Goal: Contribute content: Contribute content

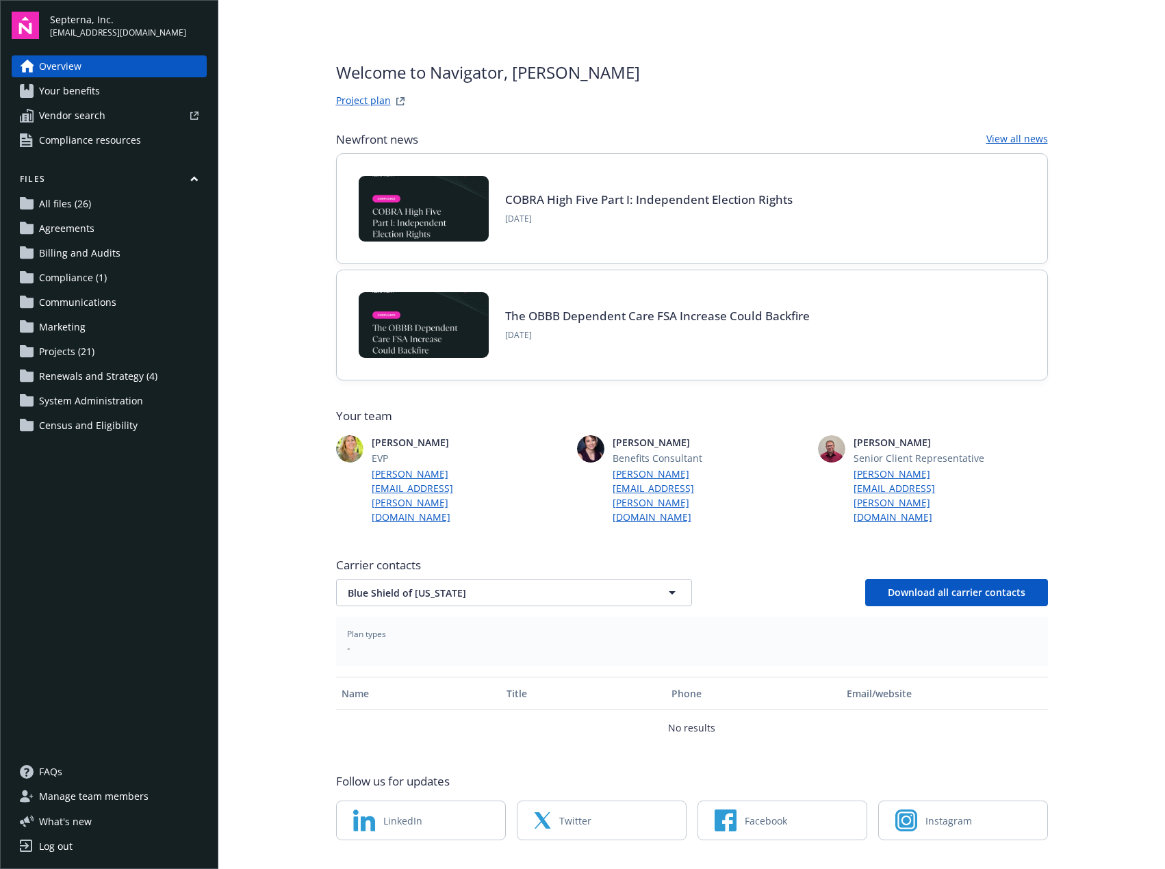
click at [50, 358] on span "Projects (21)" at bounding box center [66, 352] width 55 height 22
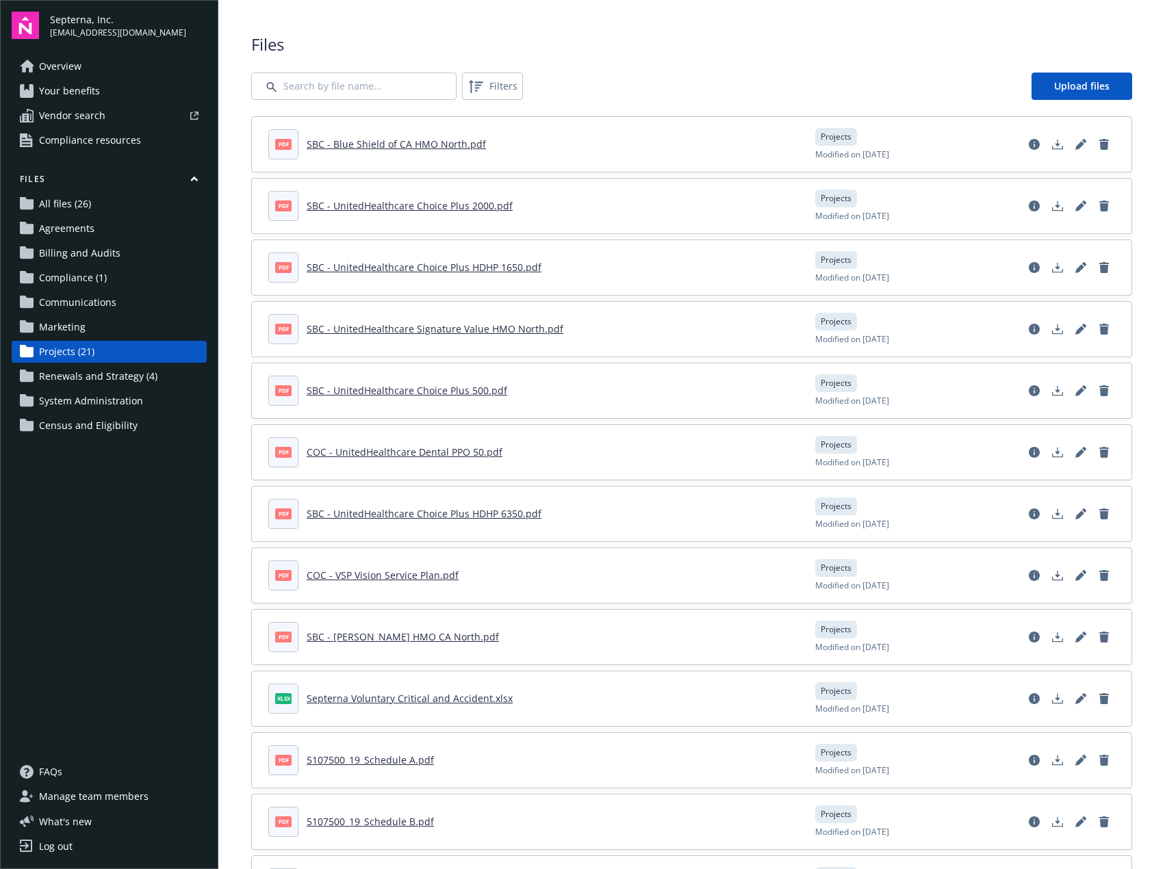
click at [60, 204] on span "All files (26)" at bounding box center [65, 204] width 52 height 22
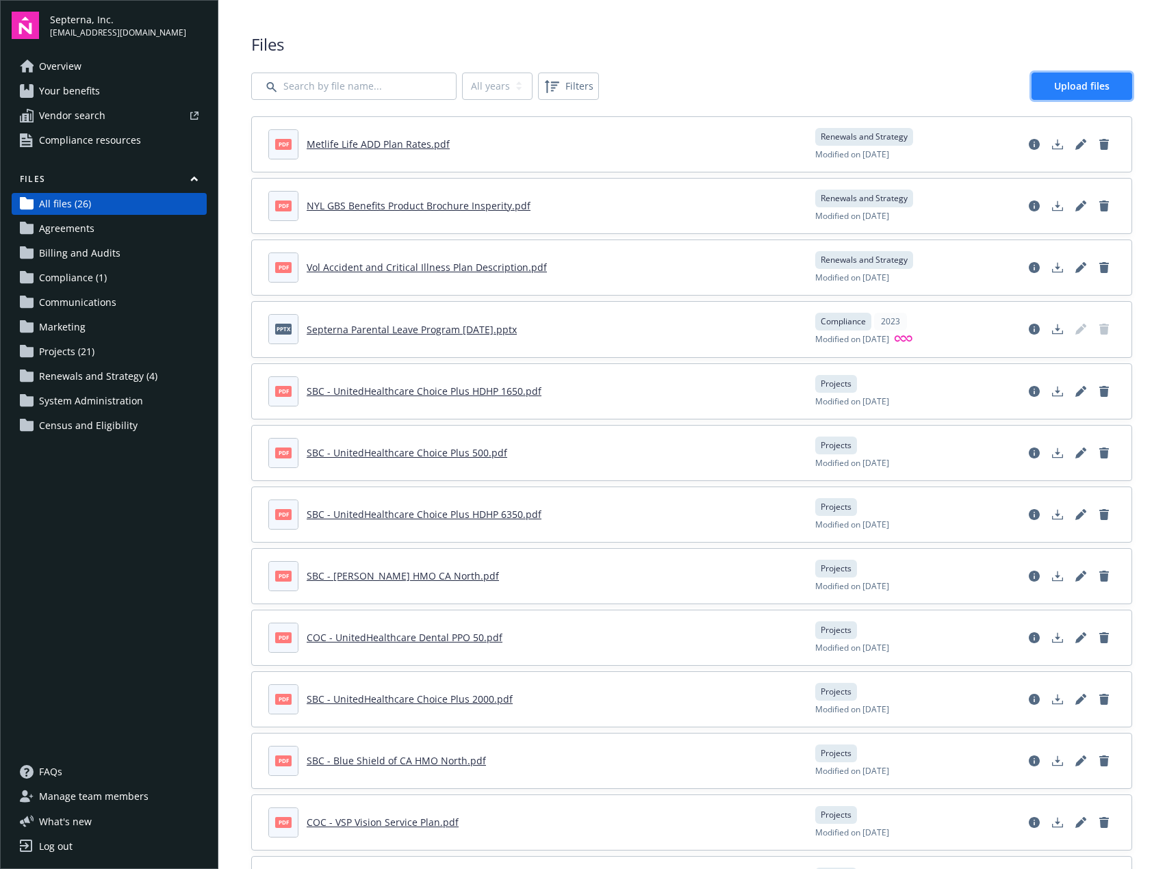
click at [1041, 84] on link "Upload files" at bounding box center [1082, 86] width 101 height 27
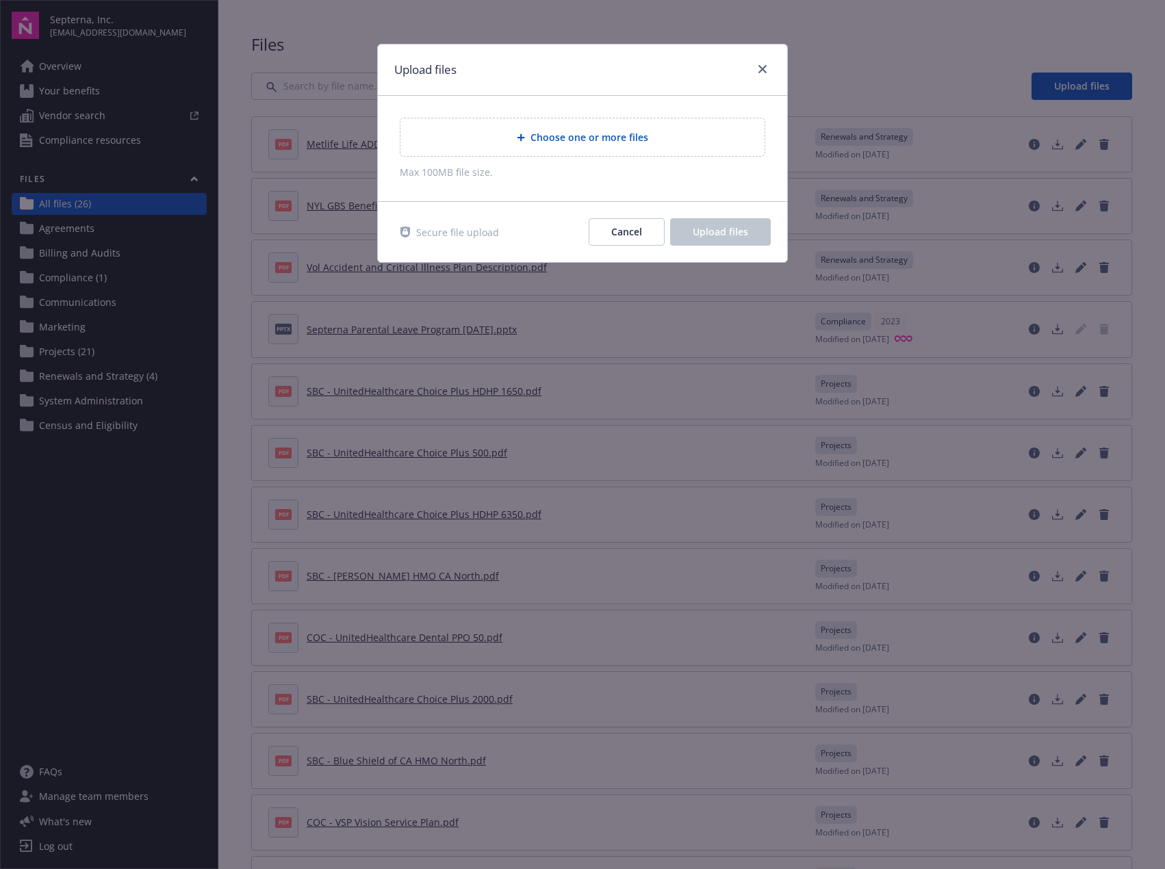
click at [568, 144] on span "Choose one or more files" at bounding box center [590, 137] width 118 height 14
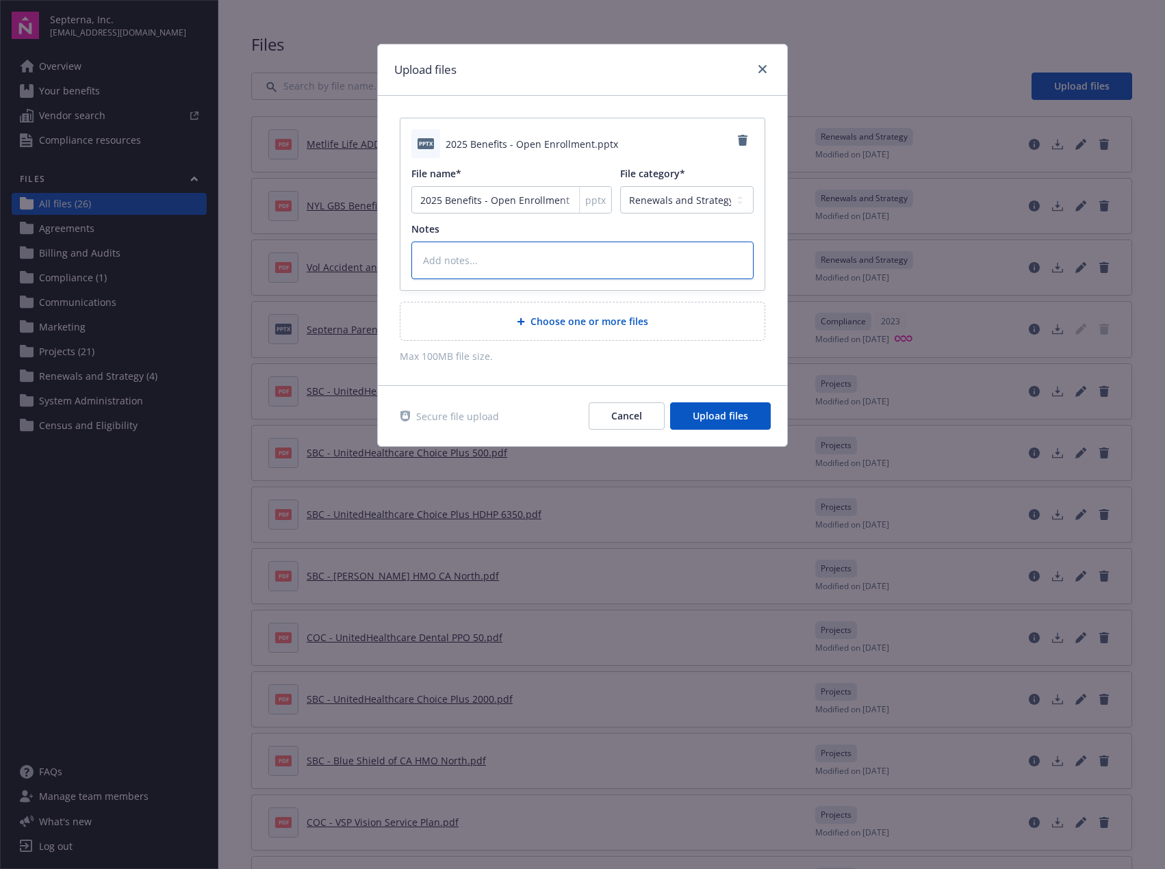
click at [431, 259] on textarea at bounding box center [582, 261] width 342 height 38
click at [463, 255] on textarea at bounding box center [582, 261] width 342 height 38
type textarea "x"
type textarea "S"
type textarea "x"
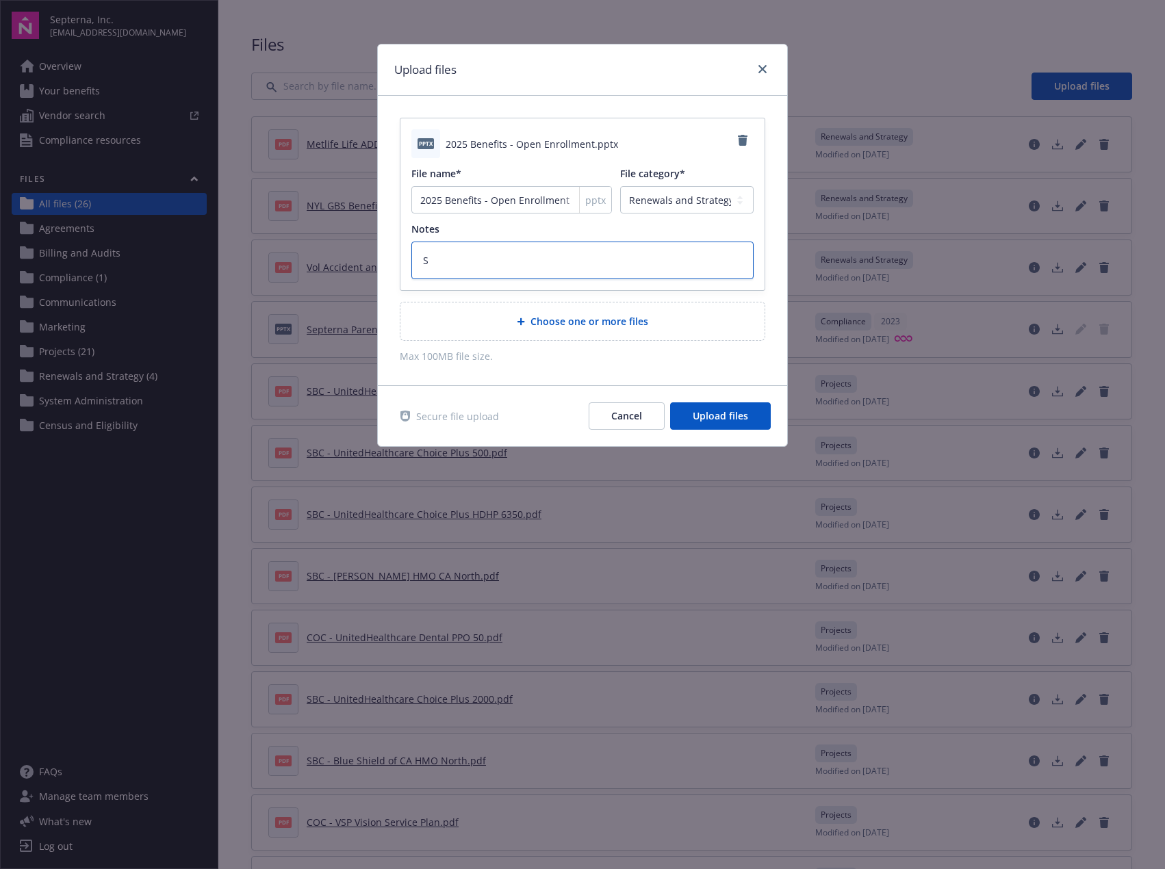
type textarea "Se"
type textarea "x"
type textarea "Sep"
type textarea "x"
type textarea "Sept"
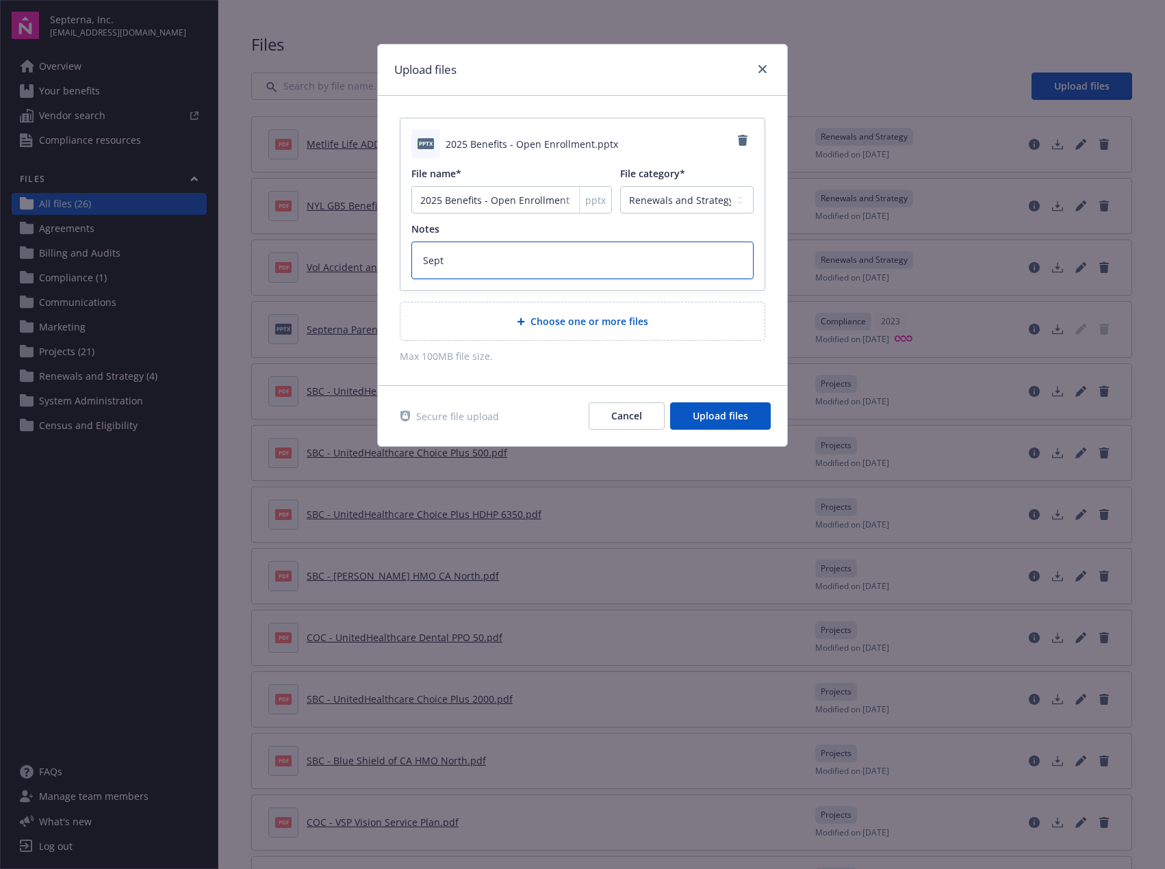
type textarea "x"
type textarea "Septe"
type textarea "x"
type textarea "[PERSON_NAME]"
type textarea "x"
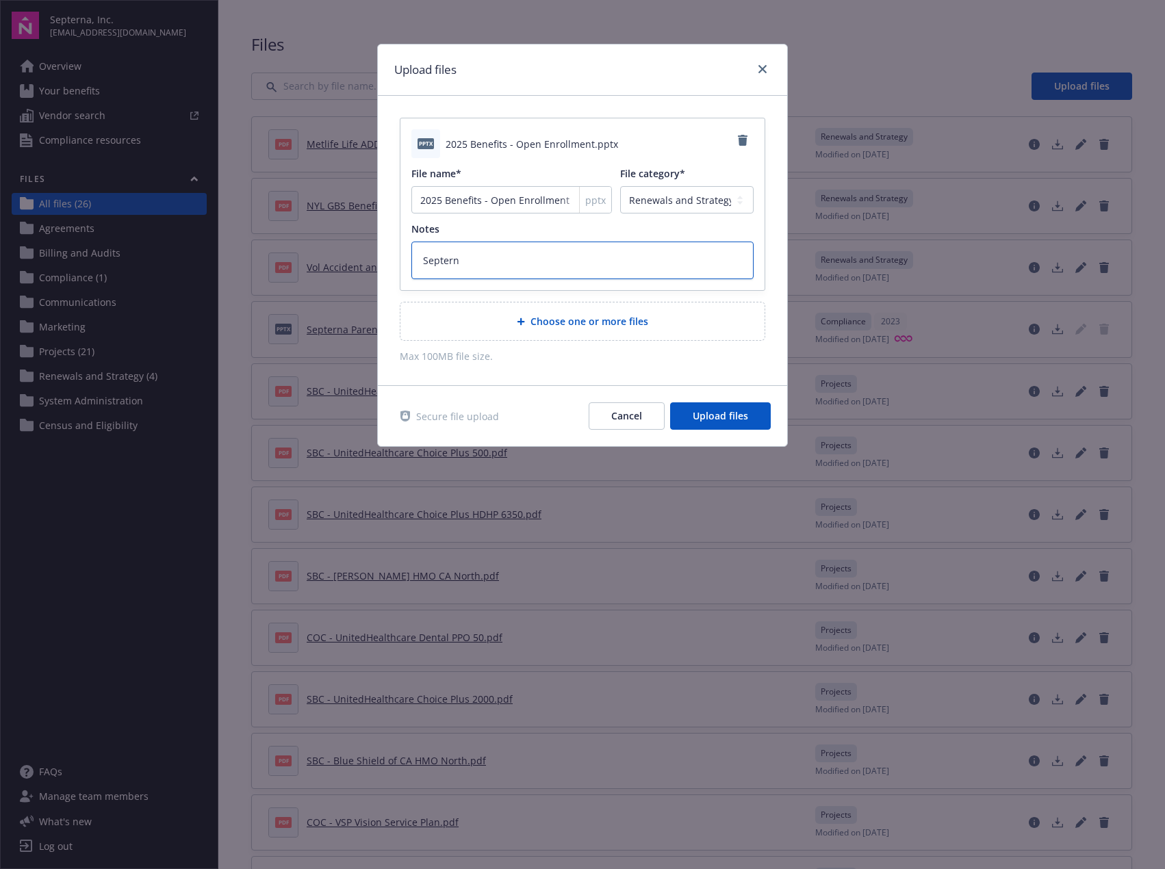
type textarea "Septerna"
type textarea "x"
type textarea "Septerna'"
type textarea "x"
type textarea "Septerna's"
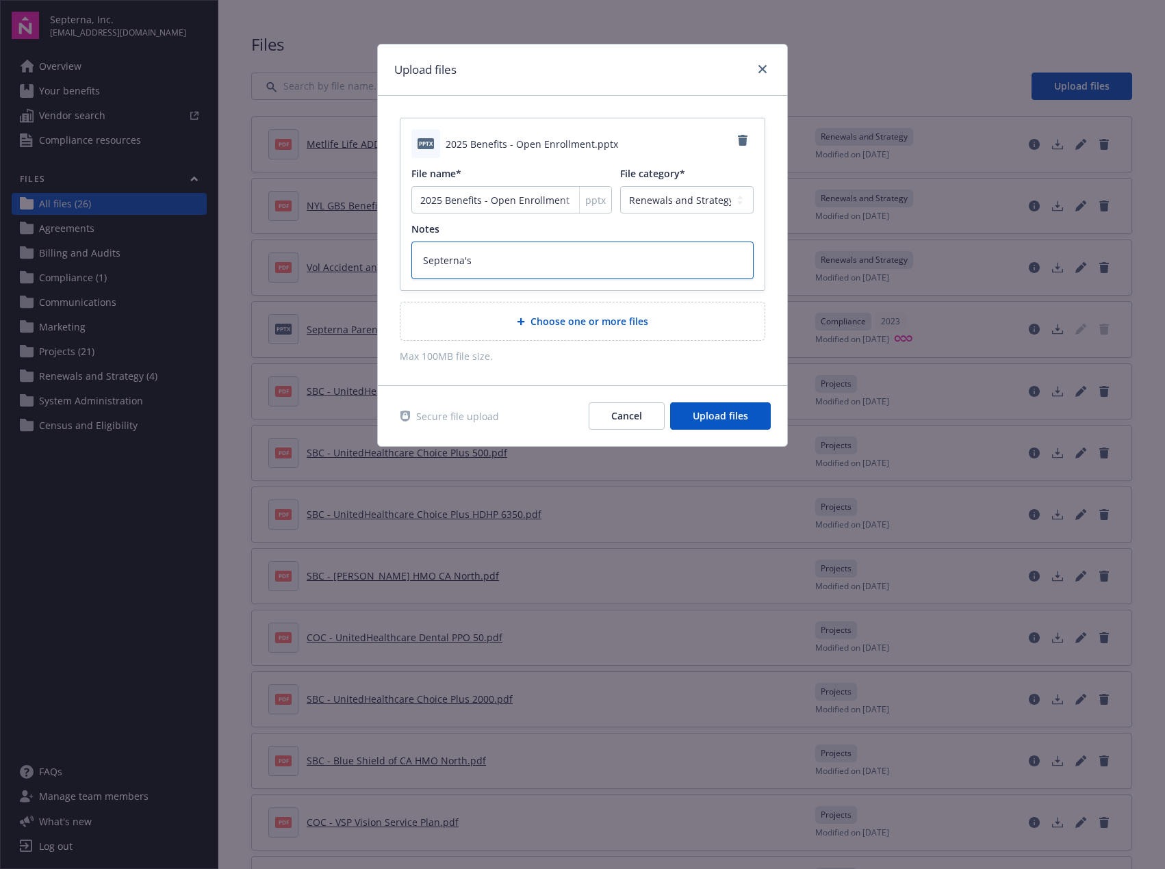
type textarea "x"
type textarea "Septerna's"
type textarea "x"
type textarea "Septerna's O"
type textarea "x"
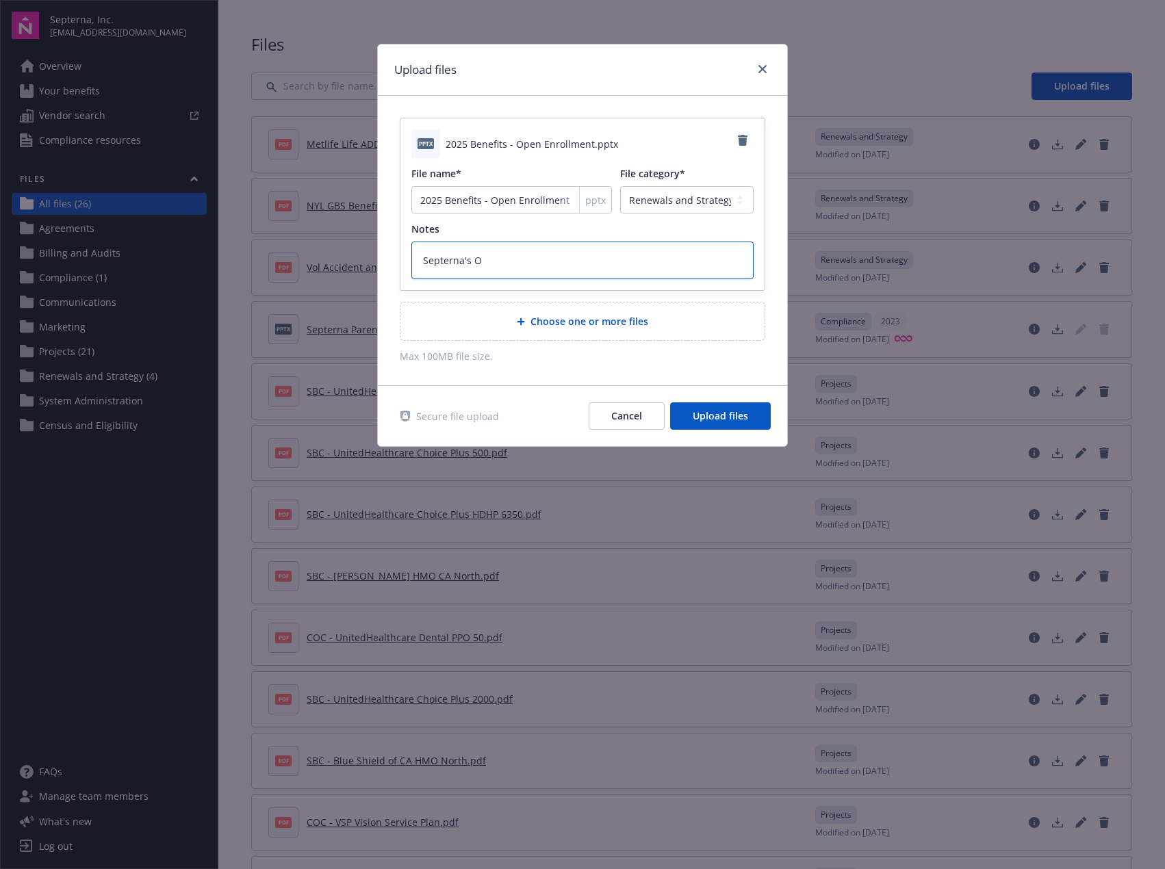
type textarea "Septerna's OE"
type textarea "x"
type textarea "Septerna's OE"
type textarea "x"
type textarea "Septerna's OE l"
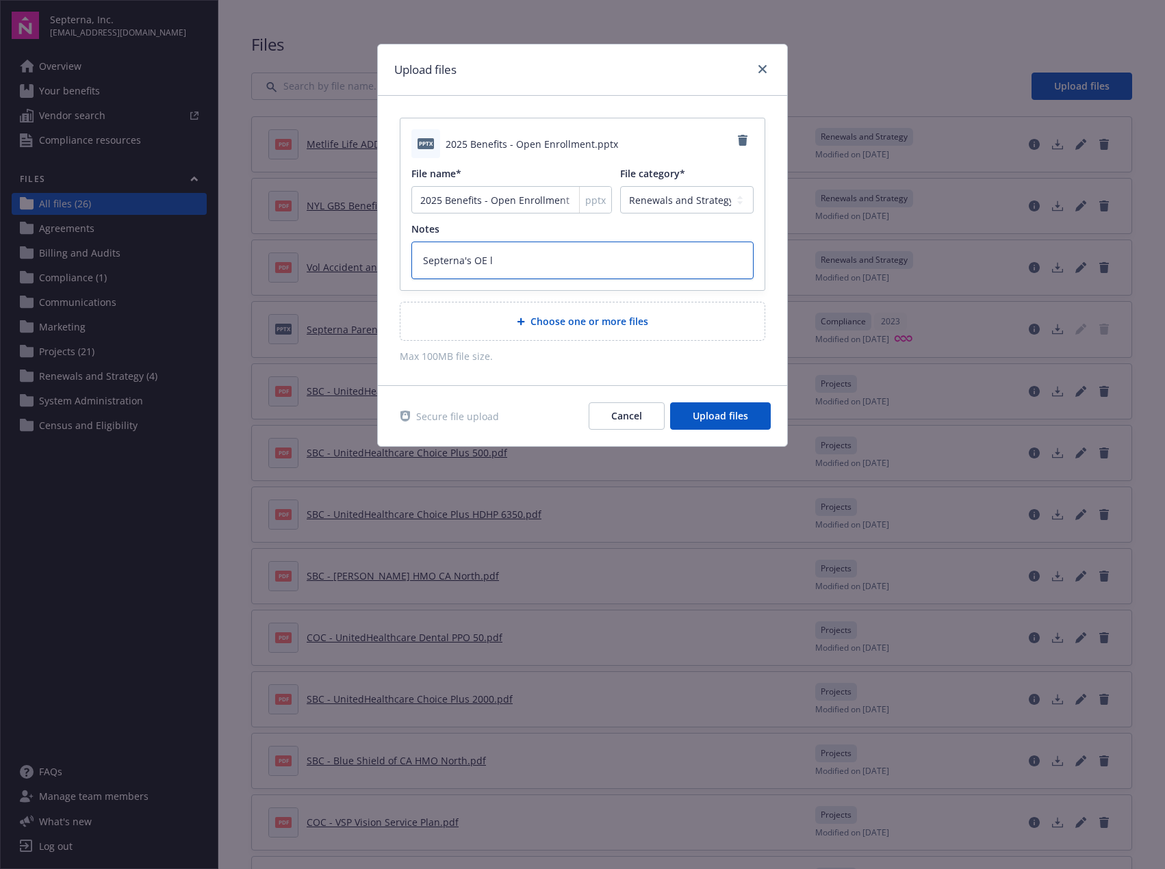
type textarea "x"
type textarea "Septerna's OE"
type textarea "x"
type textarea "Septerna's OE f"
type textarea "x"
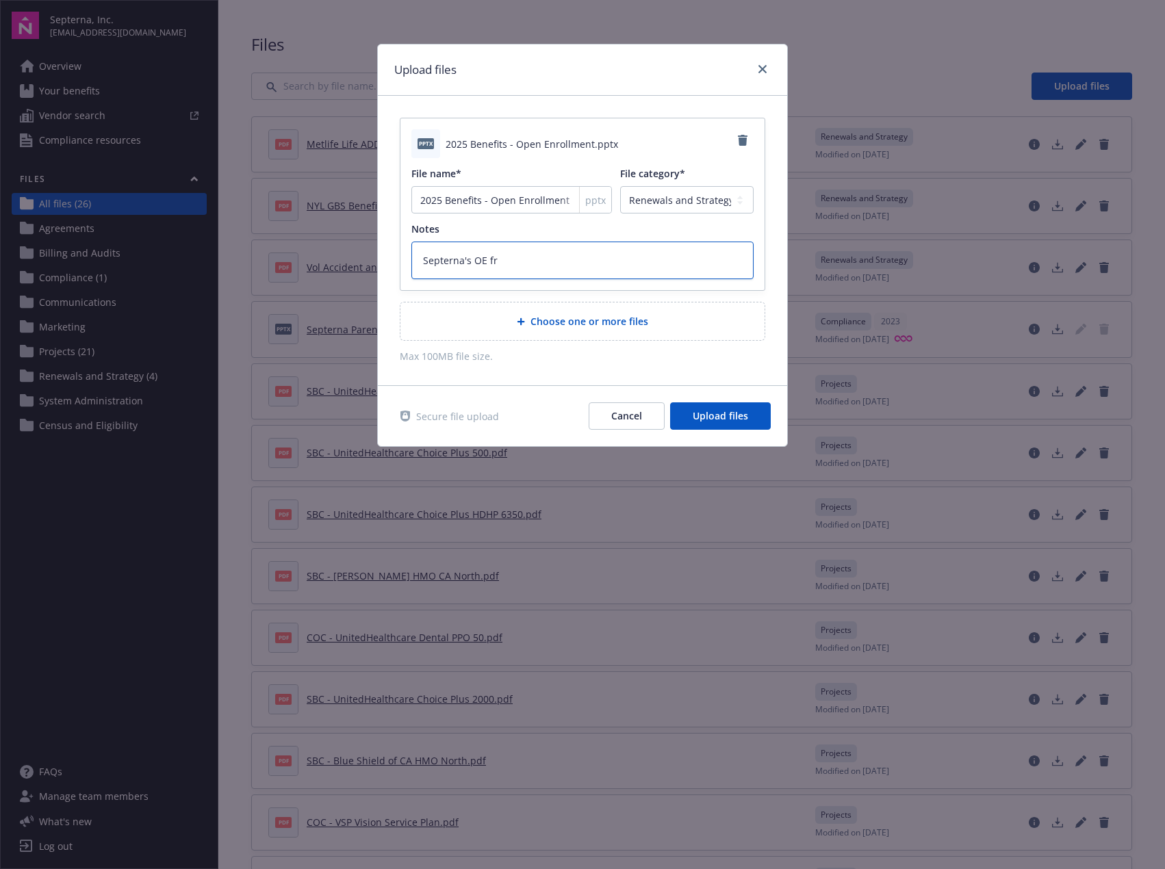
type textarea "Septerna's OE frm"
type textarea "x"
type textarea "Septerna's OE frmo"
type textarea "x"
type textarea "Septerna's OE frm"
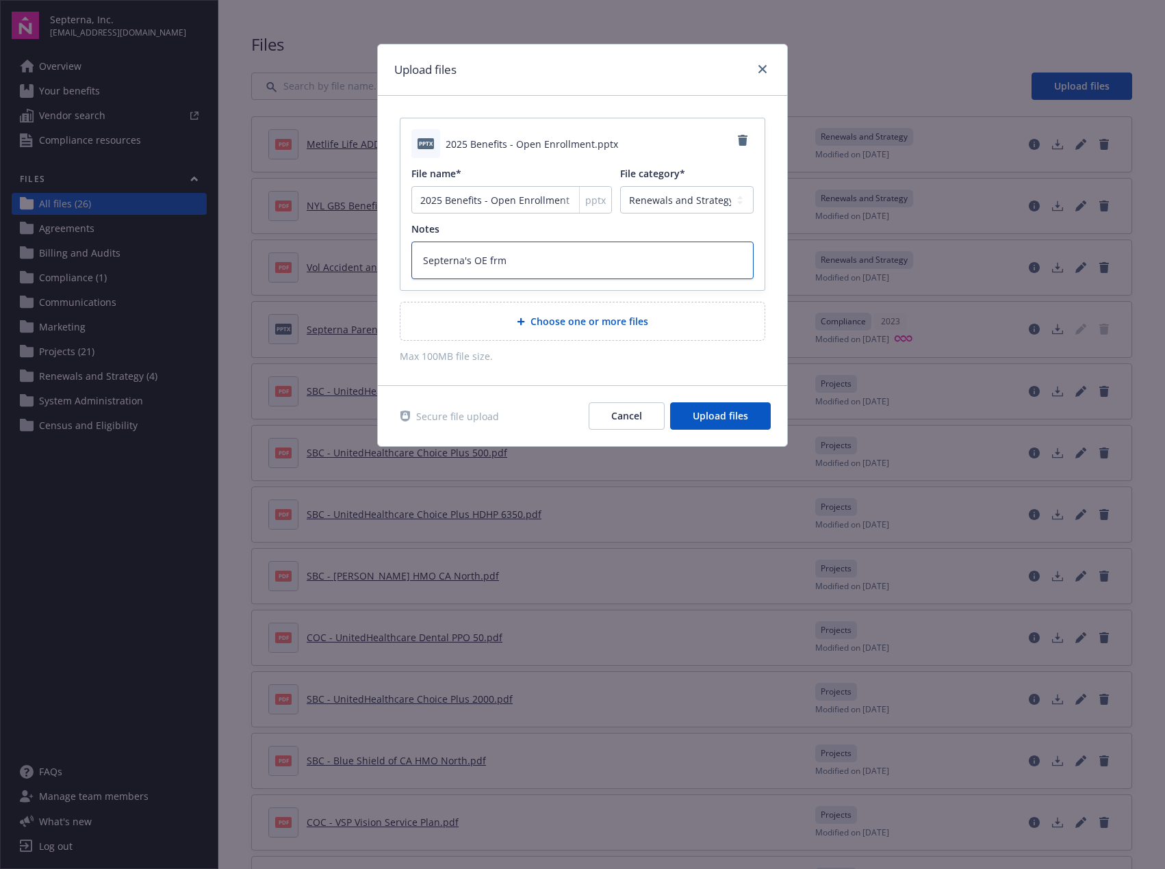
type textarea "x"
type textarea "Septerna's OE fr"
type textarea "x"
type textarea "Septerna's OE f"
type textarea "x"
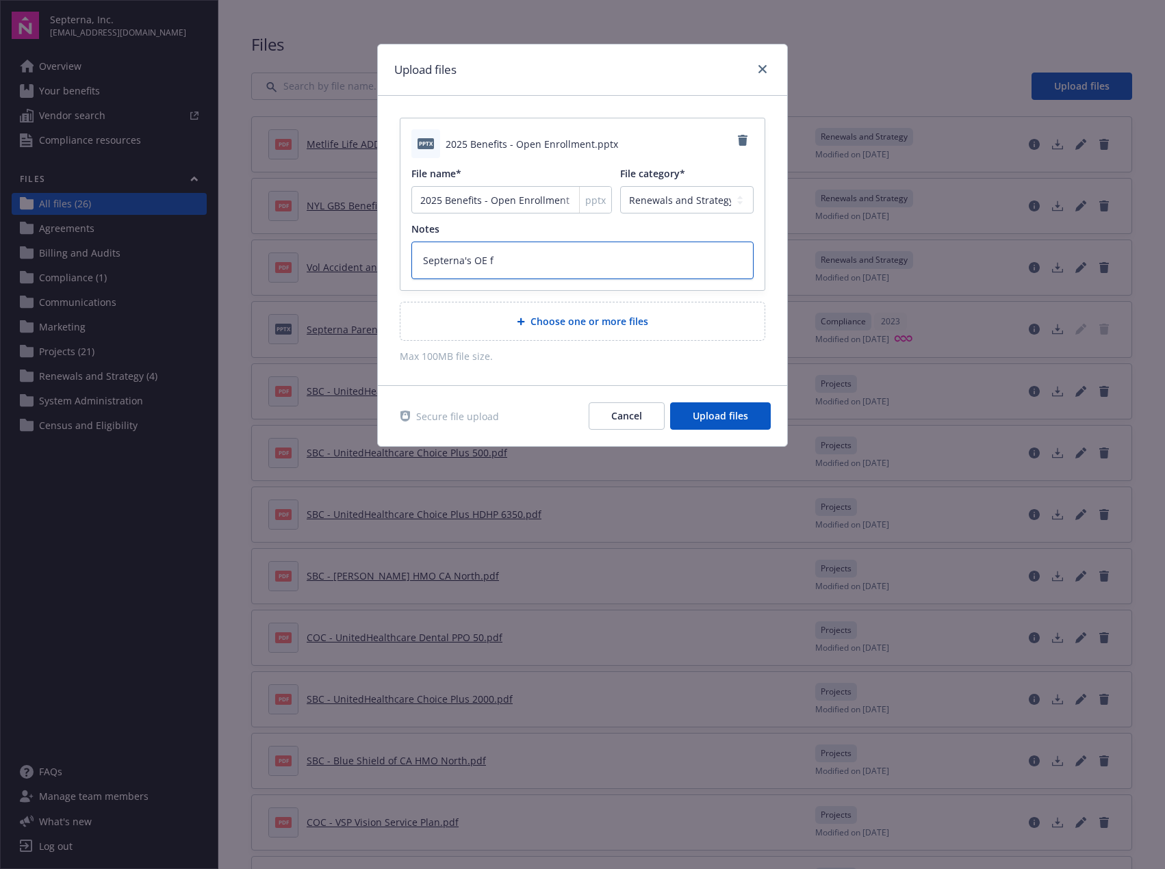
type textarea "Septerna's OE fo"
type textarea "x"
type textarea "Septerna's OE f"
type textarea "x"
type textarea "Septerna's OE fr"
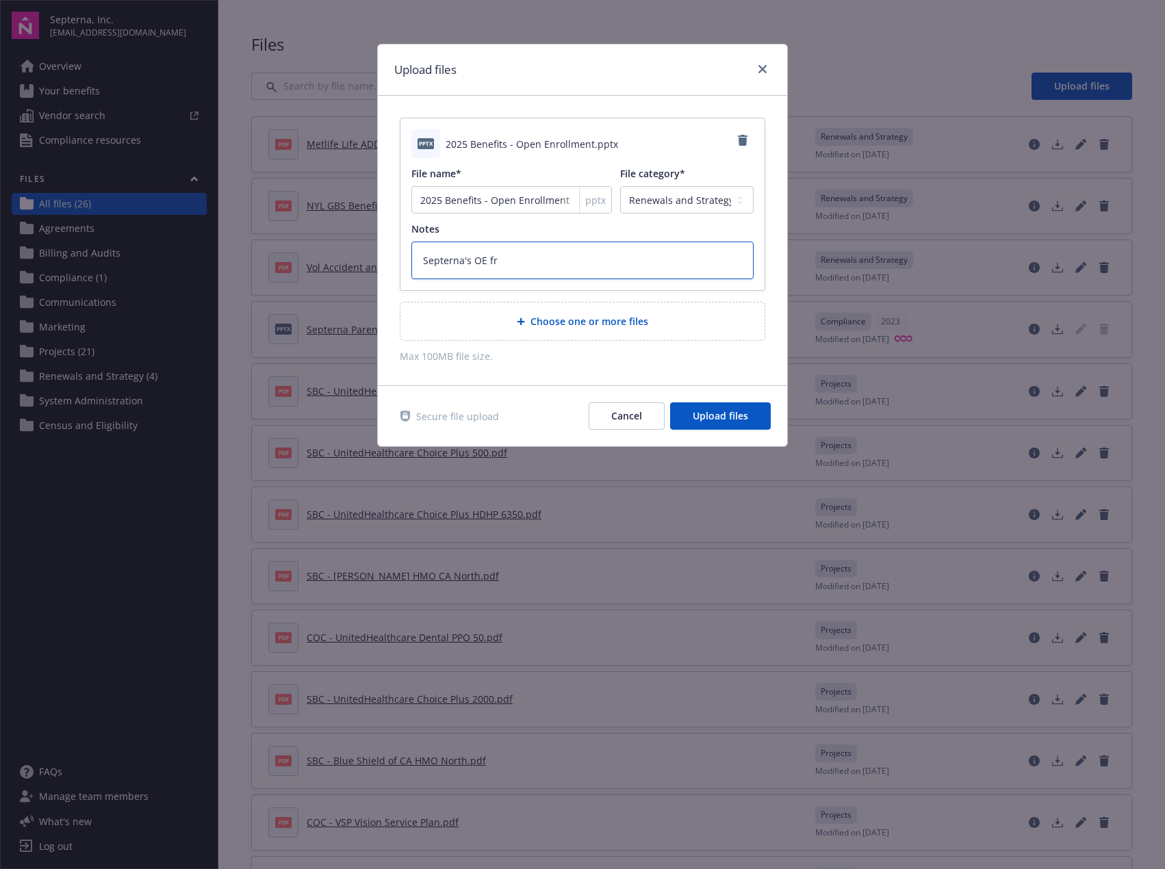
type textarea "x"
type textarea "Septerna's OE fro"
type textarea "x"
type textarea "Septerna's OE from"
type textarea "x"
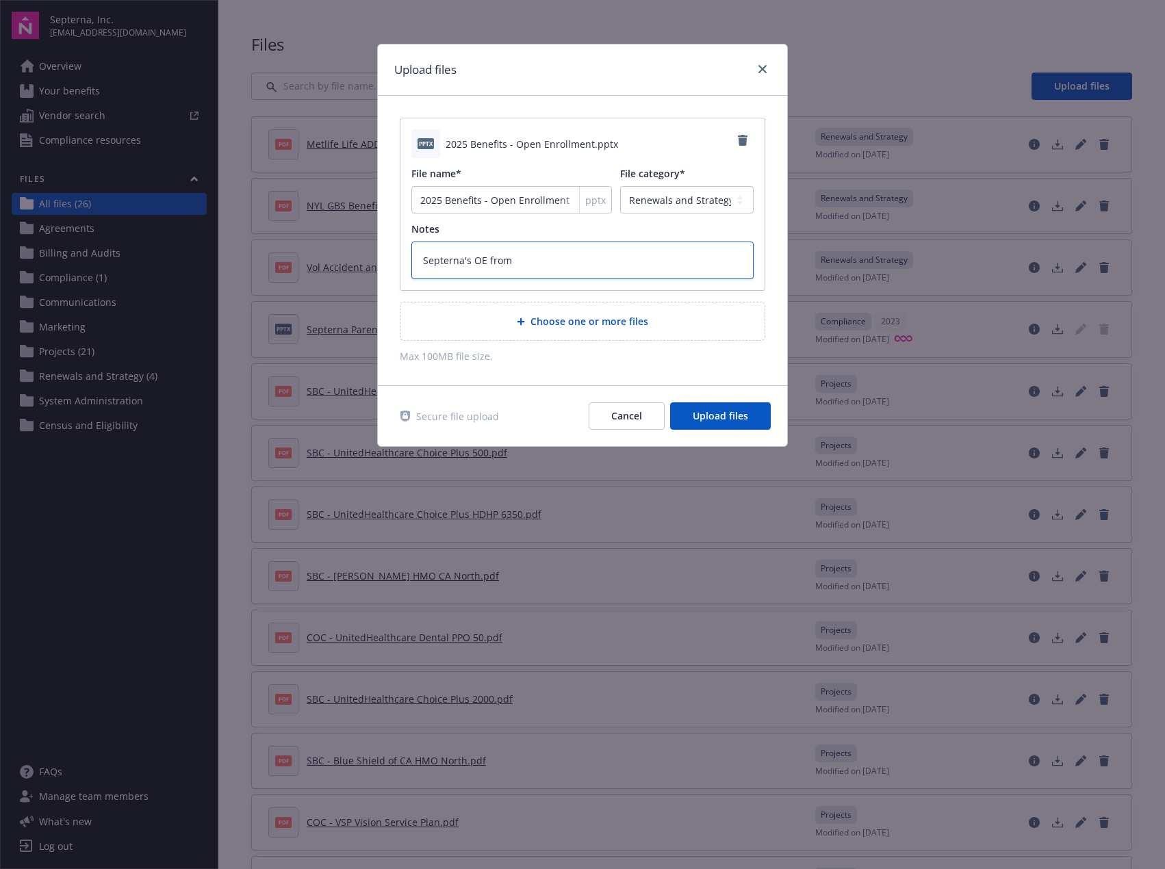
type textarea "Septerna's OE from"
type textarea "x"
type textarea "Septerna's OE from l"
type textarea "x"
type textarea "Septerna's OE from la"
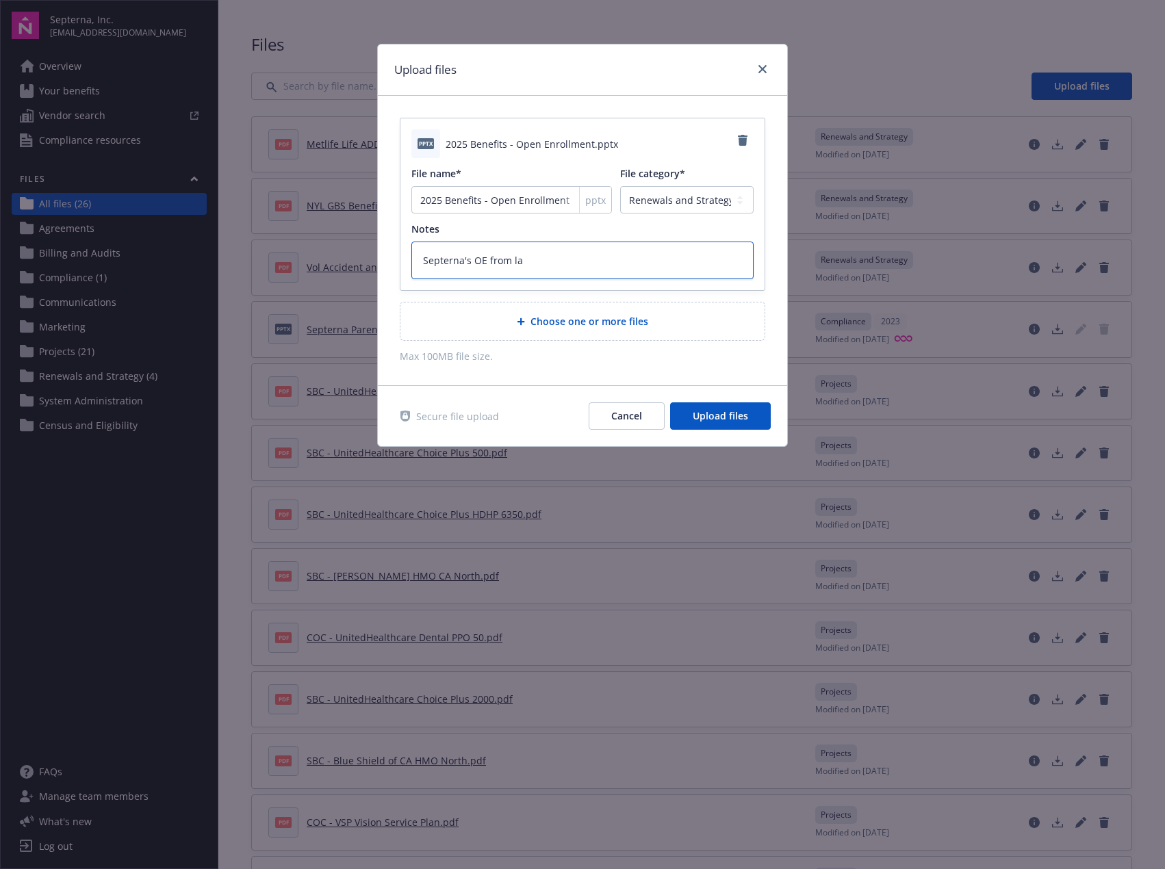
type textarea "x"
type textarea "Septerna's OE from las"
type textarea "x"
type textarea "Septerna's OE from last"
type textarea "x"
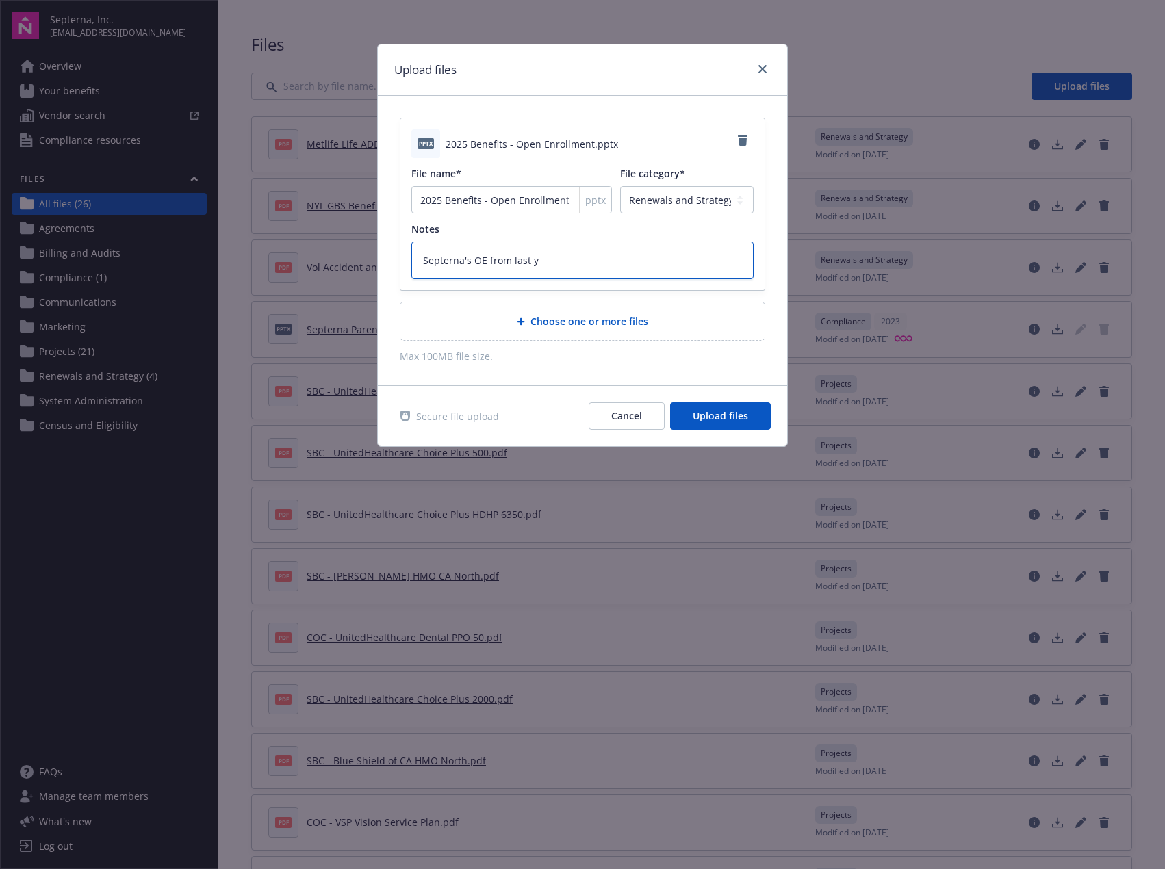
type textarea "Septerna's OE from last ye"
type textarea "x"
type textarea "Septerna's OE from last yea"
type textarea "x"
type textarea "[PERSON_NAME]'s OE from last year"
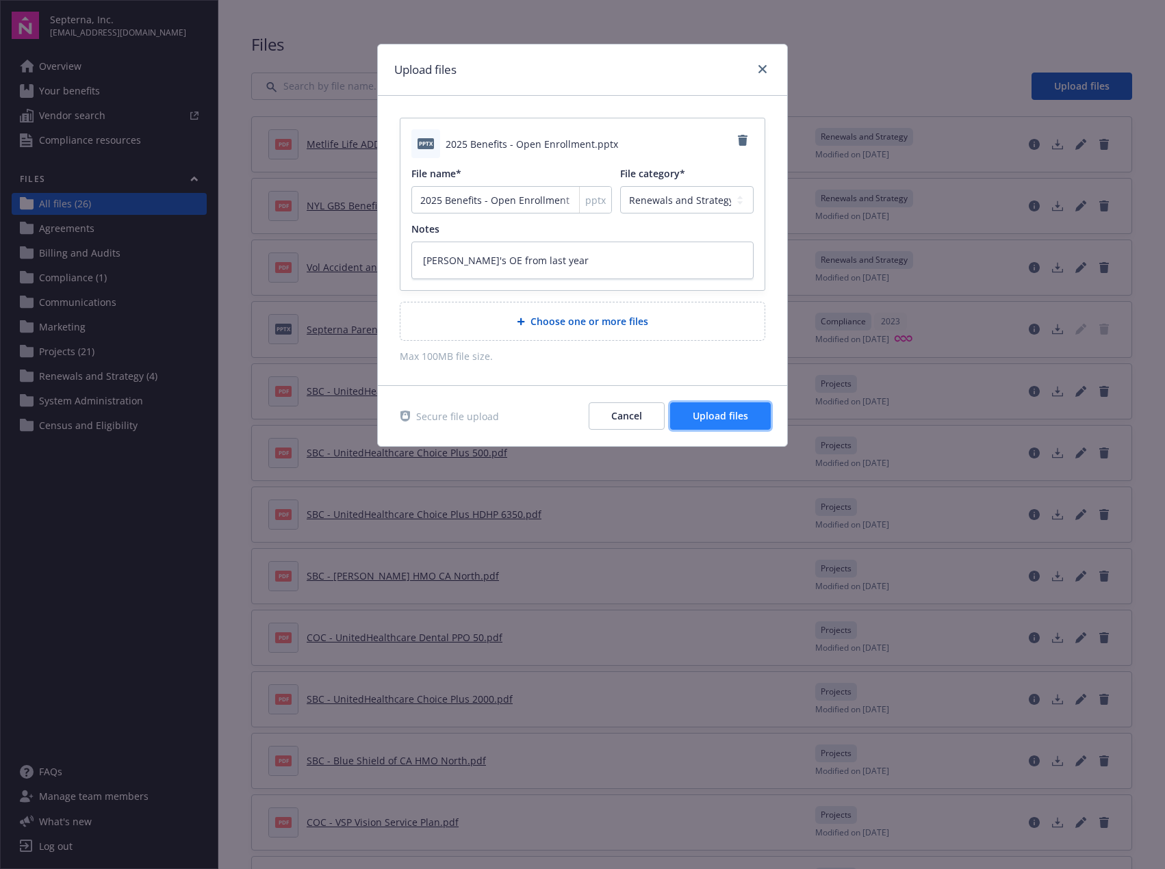
click at [727, 420] on span "Upload files" at bounding box center [720, 415] width 55 height 13
type textarea "x"
